Goal: Information Seeking & Learning: Check status

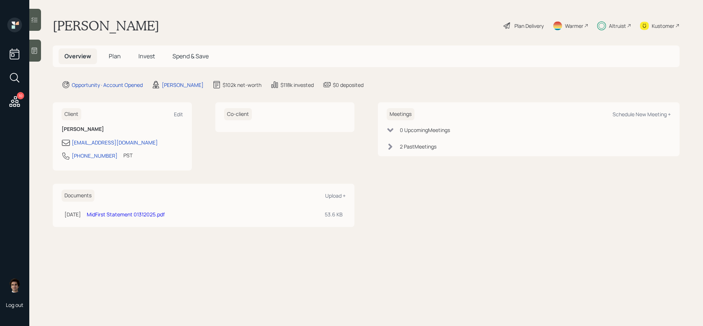
click at [122, 54] on h5 "Plan" at bounding box center [115, 56] width 24 height 16
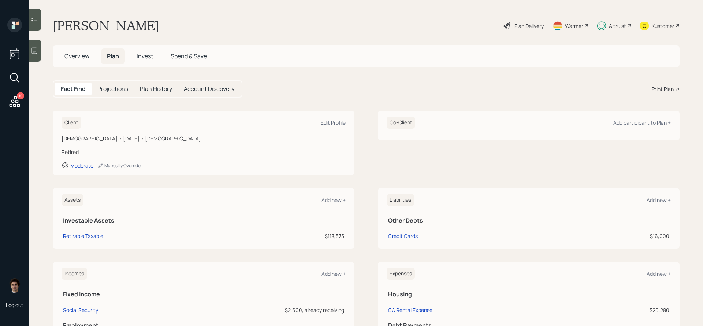
click at [527, 29] on div "Plan Delivery" at bounding box center [529, 26] width 29 height 8
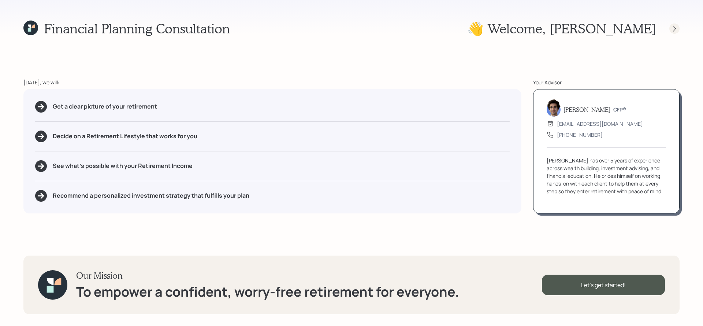
click at [678, 27] on icon at bounding box center [674, 28] width 7 height 7
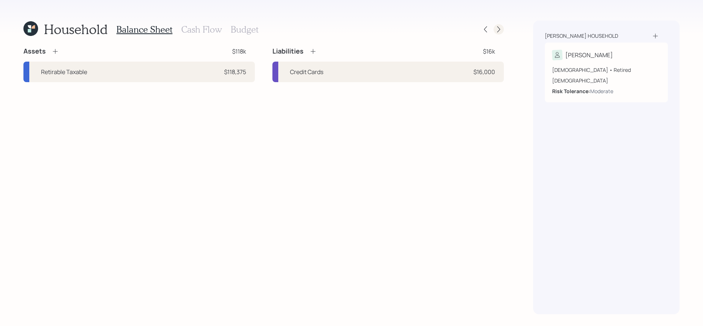
click at [499, 29] on icon at bounding box center [498, 29] width 7 height 7
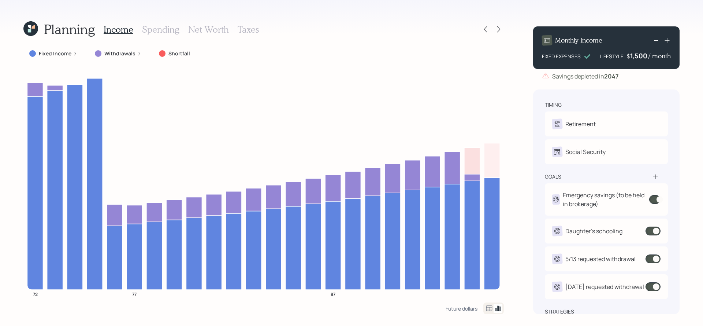
click at [21, 33] on div "Planning Income Spending Net Worth Taxes Fixed Income Withdrawals Shortfall 72 …" at bounding box center [351, 163] width 703 height 326
click at [31, 29] on icon at bounding box center [29, 30] width 3 height 3
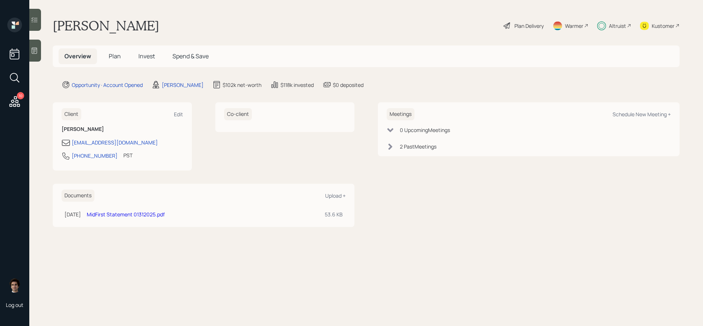
click at [151, 55] on span "Invest" at bounding box center [146, 56] width 16 height 8
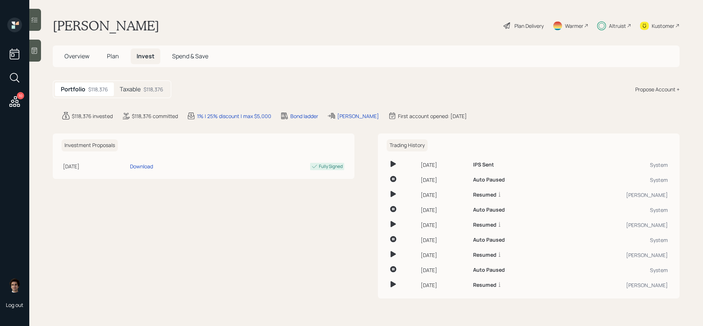
click at [144, 93] on div "Taxable $118,376" at bounding box center [141, 89] width 55 height 14
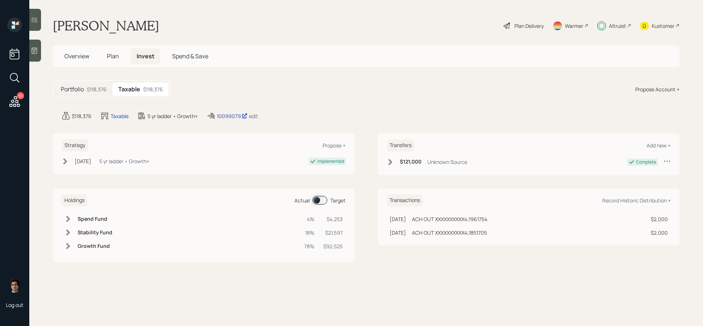
click at [228, 117] on div "10099079" at bounding box center [232, 116] width 31 height 8
click at [533, 30] on div "Plan Delivery" at bounding box center [524, 26] width 42 height 16
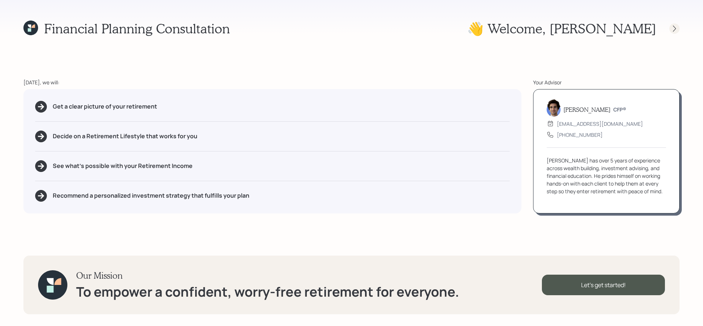
click at [674, 27] on icon at bounding box center [674, 28] width 7 height 7
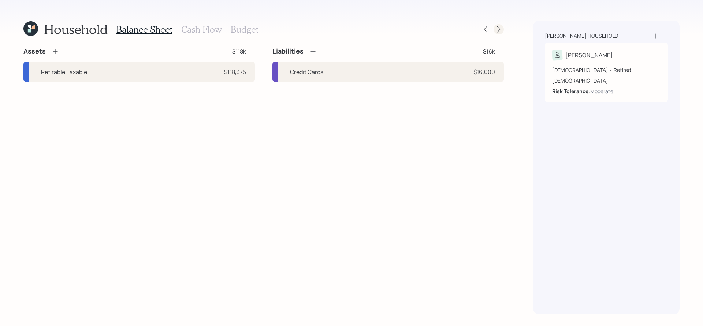
click at [498, 32] on icon at bounding box center [499, 29] width 3 height 6
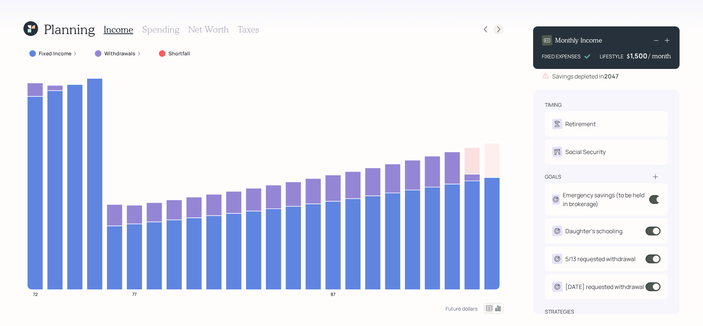
click at [498, 27] on icon at bounding box center [498, 29] width 7 height 7
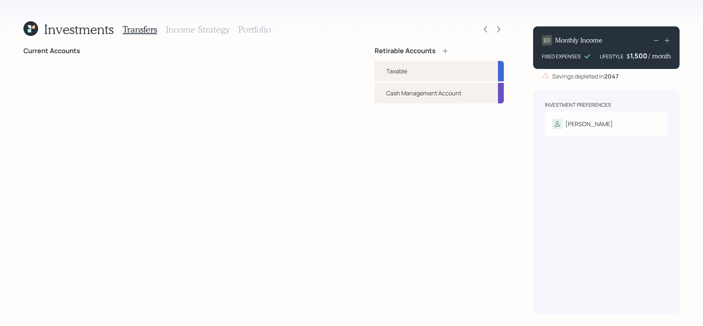
click at [249, 26] on h3 "Portfolio" at bounding box center [254, 29] width 33 height 11
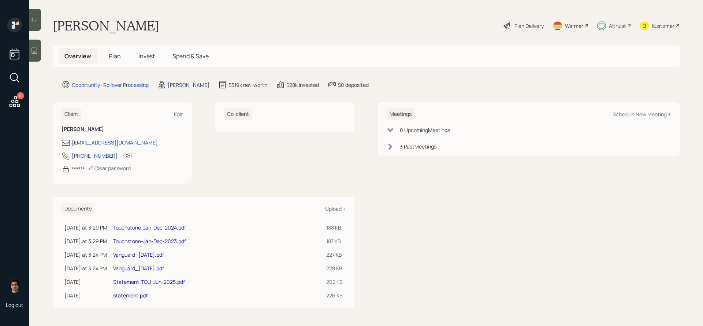
click at [151, 53] on span "Invest" at bounding box center [146, 56] width 16 height 8
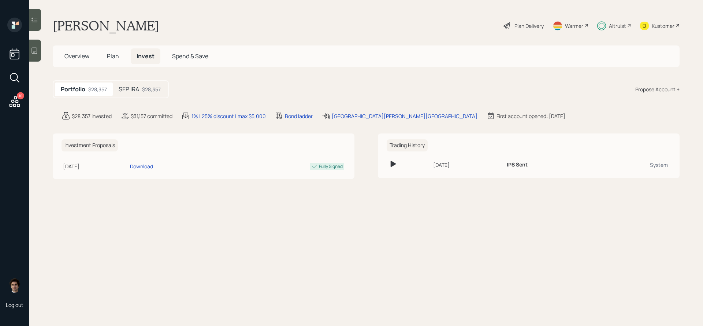
click at [151, 95] on div "SEP IRA $28,357" at bounding box center [140, 89] width 54 height 14
